Goal: Task Accomplishment & Management: Complete application form

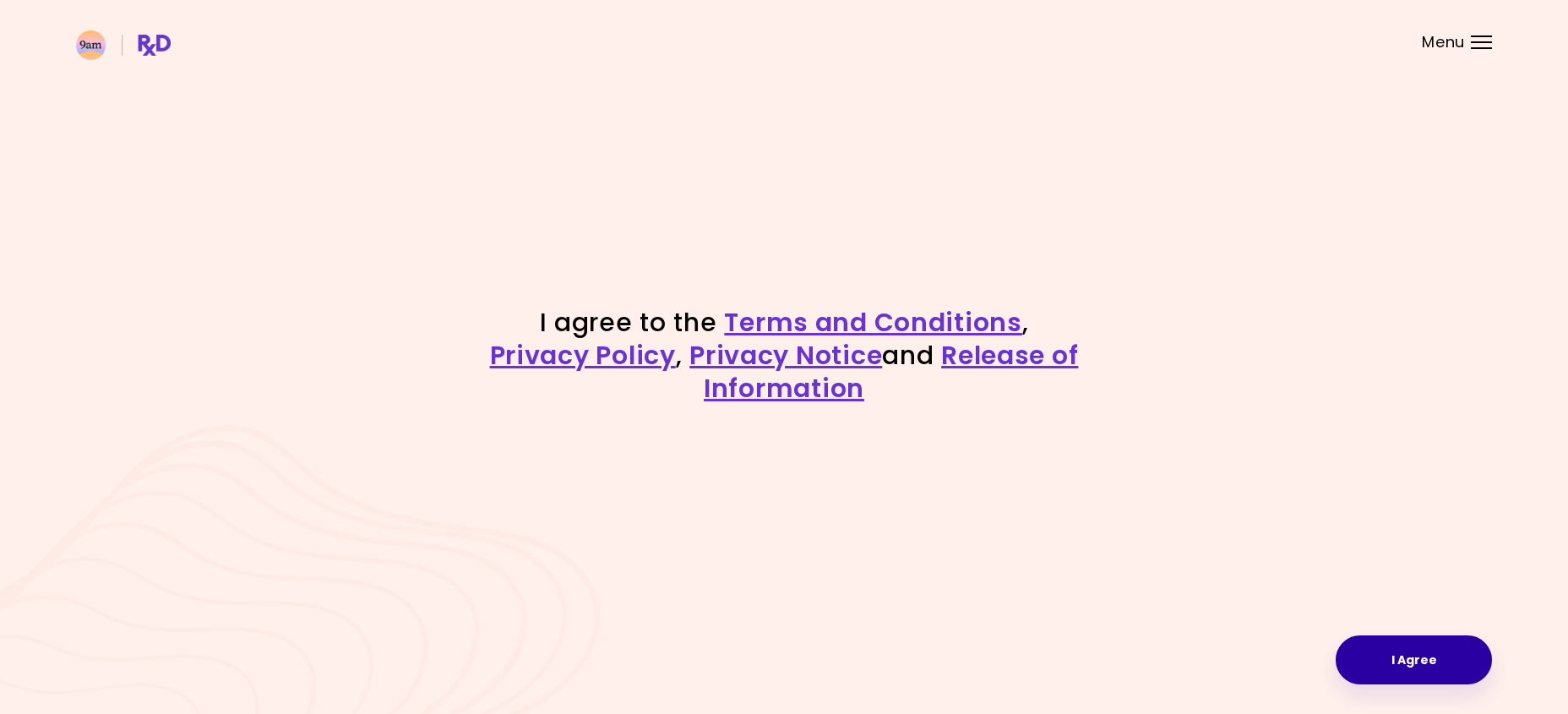
click at [1392, 649] on button "I Agree" at bounding box center [1413, 660] width 157 height 49
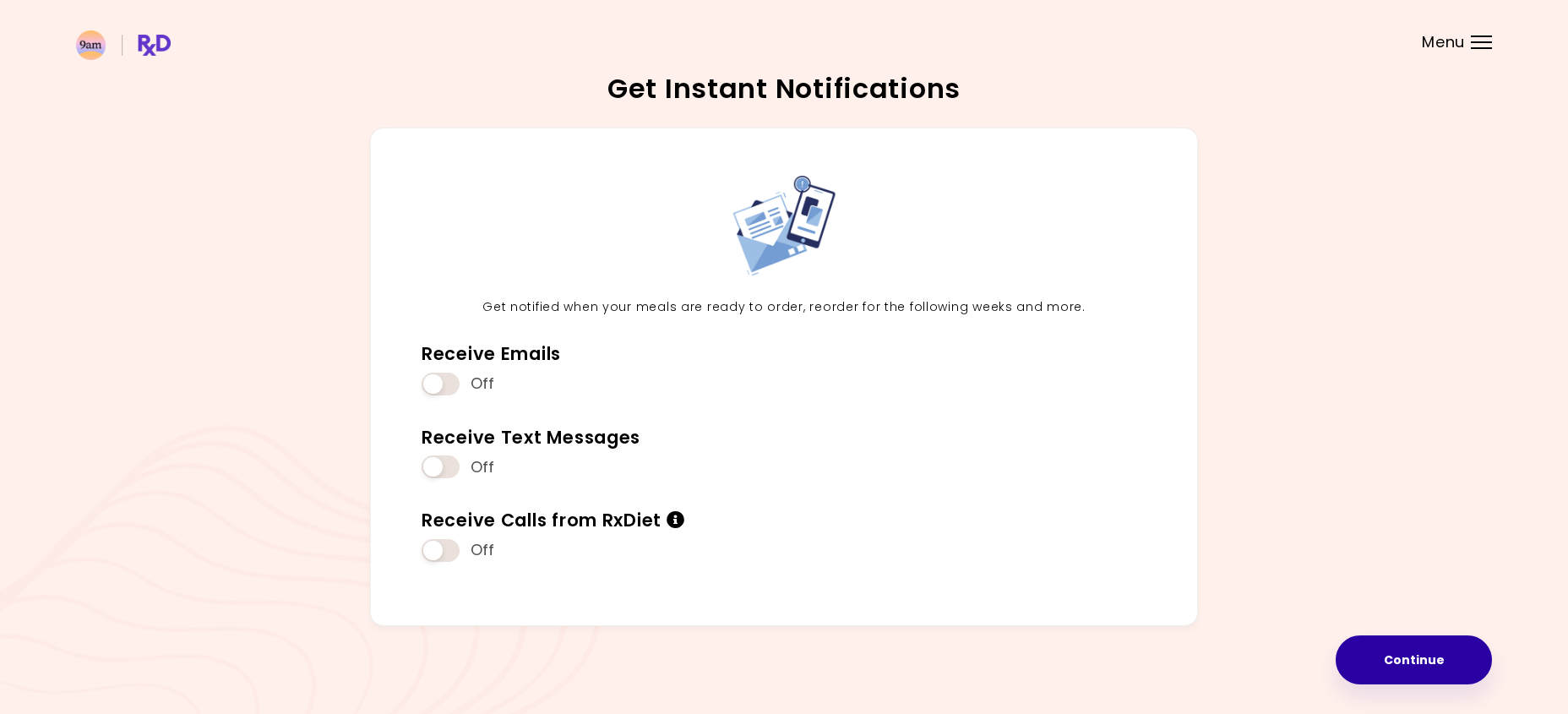
click at [1432, 660] on button "Continue" at bounding box center [1413, 660] width 157 height 49
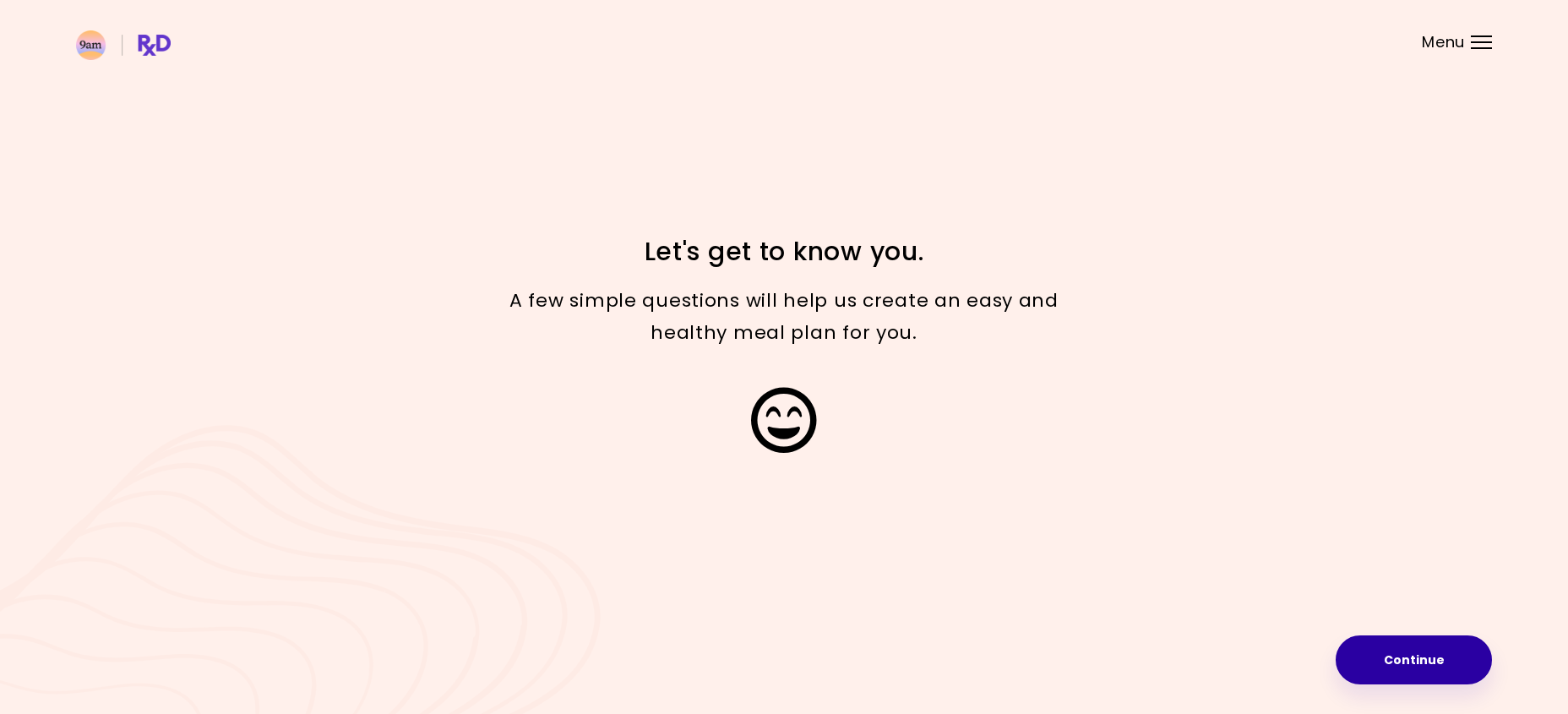
click at [1406, 652] on button "Continue" at bounding box center [1413, 660] width 157 height 49
